Goal: Navigation & Orientation: Find specific page/section

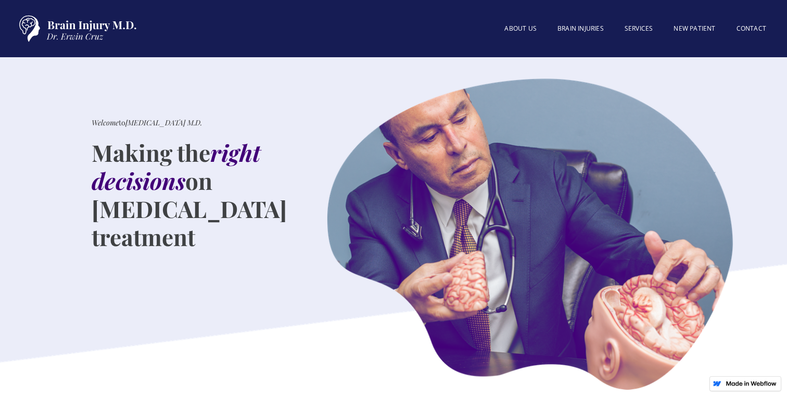
click at [201, 112] on div "Welcome to Brain Injury M.D. Making the right decisions on traumatic brain inju…" at bounding box center [188, 234] width 273 height 312
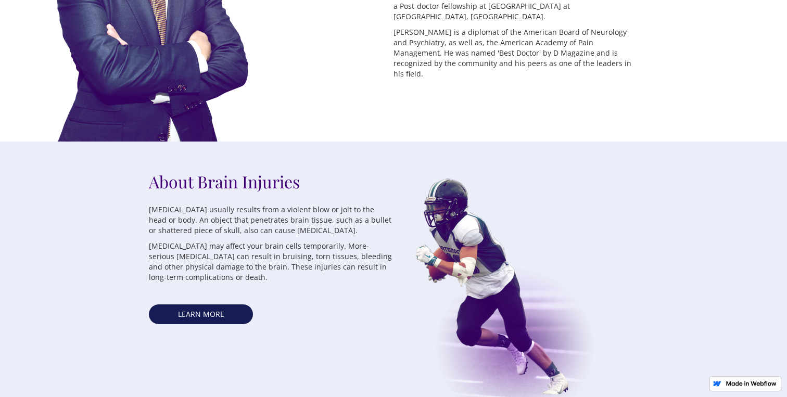
scroll to position [438, 0]
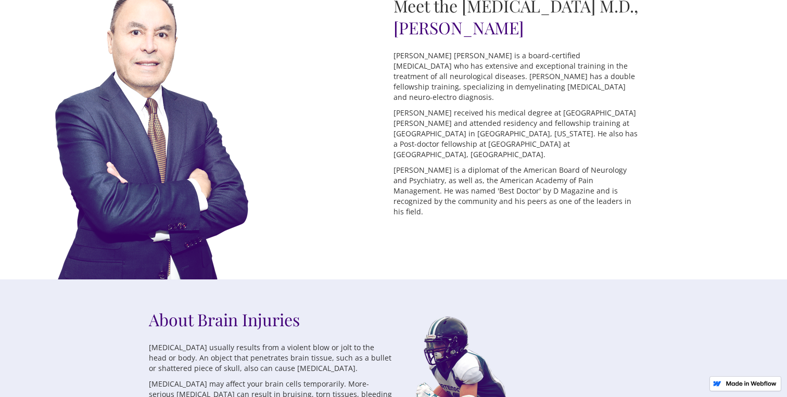
click at [417, 217] on div "Meet the Brain Injury M.D., Dr. Erwin Cruz Dr. Erwin A. Cruz is a board-certifi…" at bounding box center [393, 127] width 787 height 306
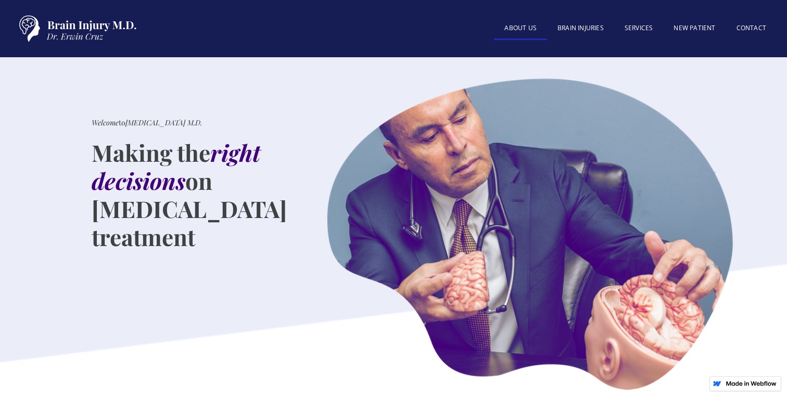
click at [531, 28] on link "About US" at bounding box center [520, 29] width 53 height 22
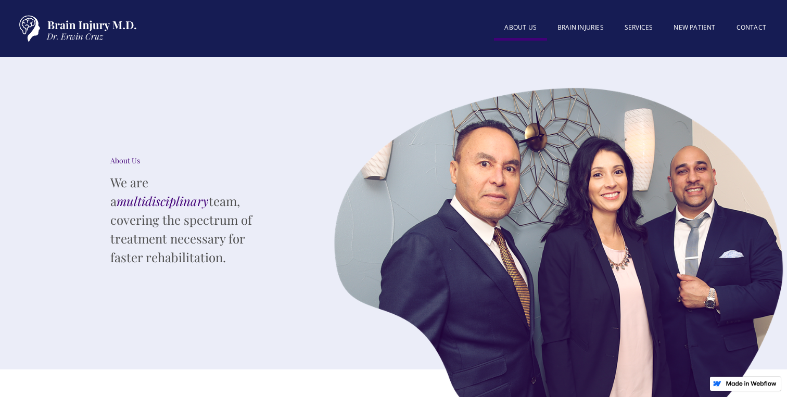
click at [53, 28] on img "home" at bounding box center [75, 28] width 130 height 36
